Goal: Information Seeking & Learning: Check status

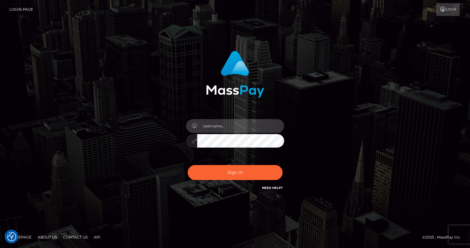
click at [217, 126] on input "text" at bounding box center [240, 126] width 87 height 14
type input "tatyanafansly1"
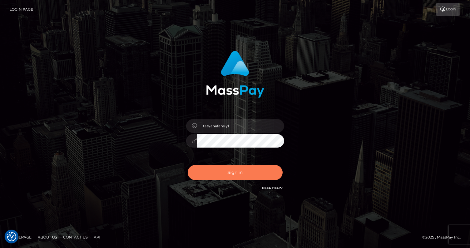
click at [230, 171] on button "Sign in" at bounding box center [235, 172] width 95 height 15
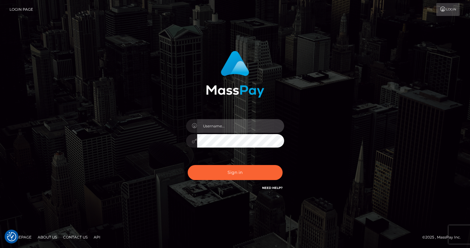
click at [234, 131] on input "text" at bounding box center [240, 126] width 87 height 14
type input "tatyanafansly1"
click at [255, 182] on div "Sign in Need Help?" at bounding box center [235, 174] width 107 height 27
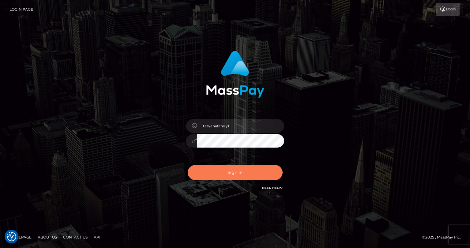
click at [256, 174] on button "Sign in" at bounding box center [235, 172] width 95 height 15
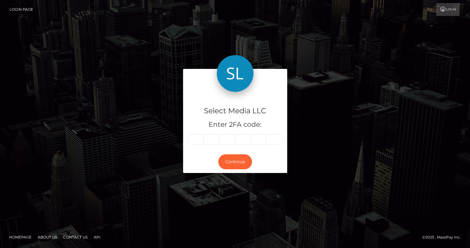
click at [199, 141] on input "text" at bounding box center [196, 139] width 16 height 10
type input "0"
type input "1"
type input "8"
type input "5"
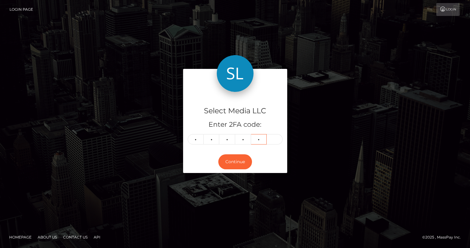
type input "0"
click at [224, 161] on button "Continue" at bounding box center [235, 161] width 34 height 15
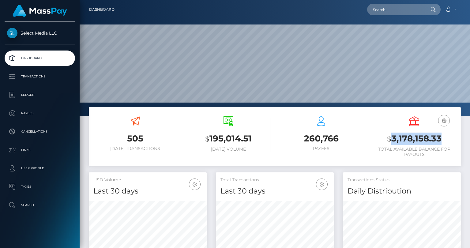
scroll to position [108, 118]
click at [33, 94] on p "Ledger" at bounding box center [40, 94] width 66 height 9
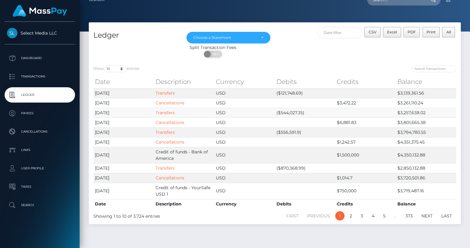
scroll to position [22, 0]
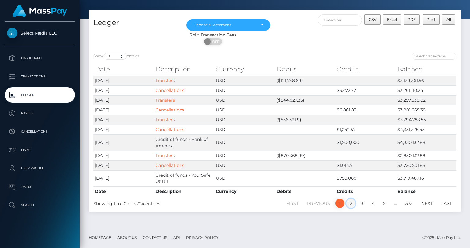
click at [352, 203] on link "2" at bounding box center [351, 203] width 9 height 9
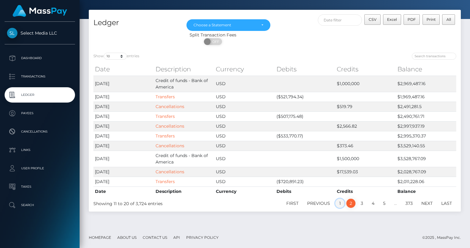
click at [340, 203] on link "1" at bounding box center [339, 203] width 9 height 9
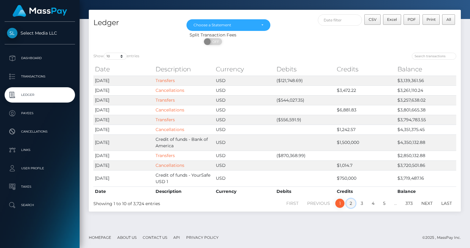
click at [352, 204] on link "2" at bounding box center [351, 203] width 9 height 9
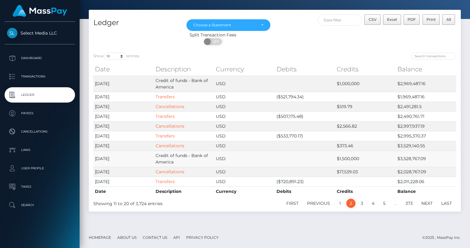
click at [359, 161] on td "$1,500,000" at bounding box center [365, 159] width 61 height 16
click at [360, 204] on link "3" at bounding box center [362, 203] width 9 height 9
